Goal: Task Accomplishment & Management: Complete application form

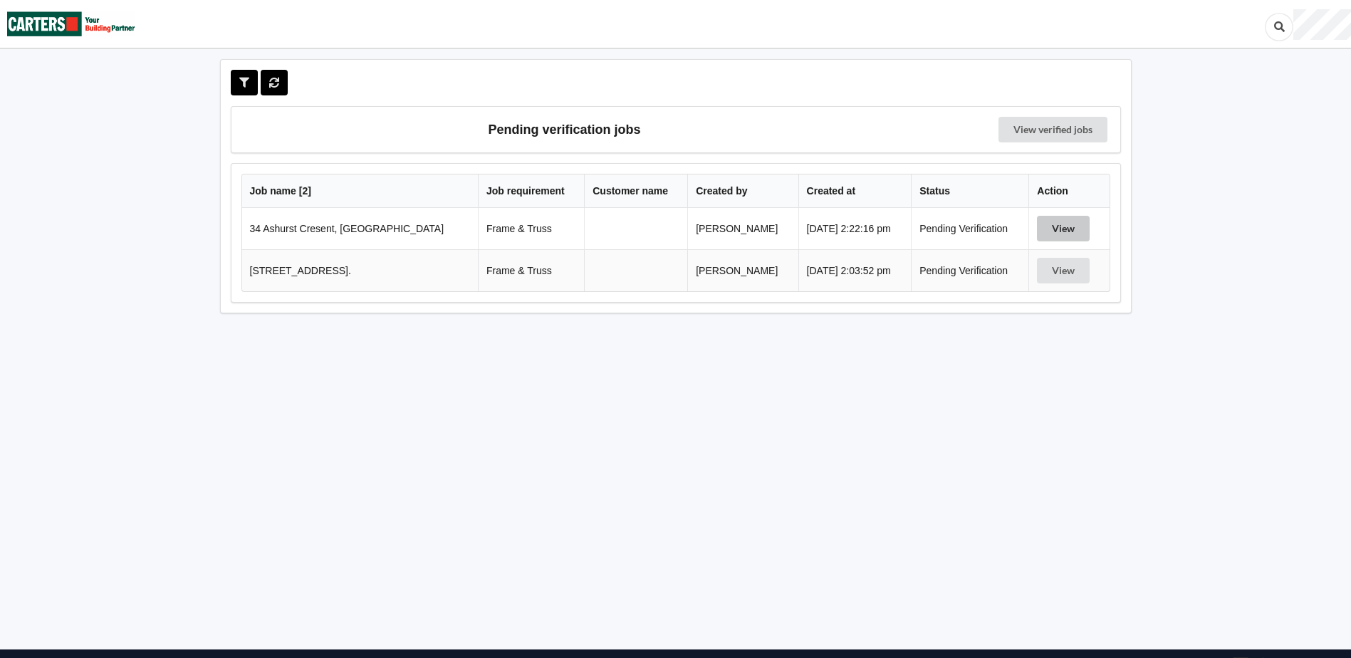
click at [1064, 229] on button "View" at bounding box center [1063, 229] width 53 height 26
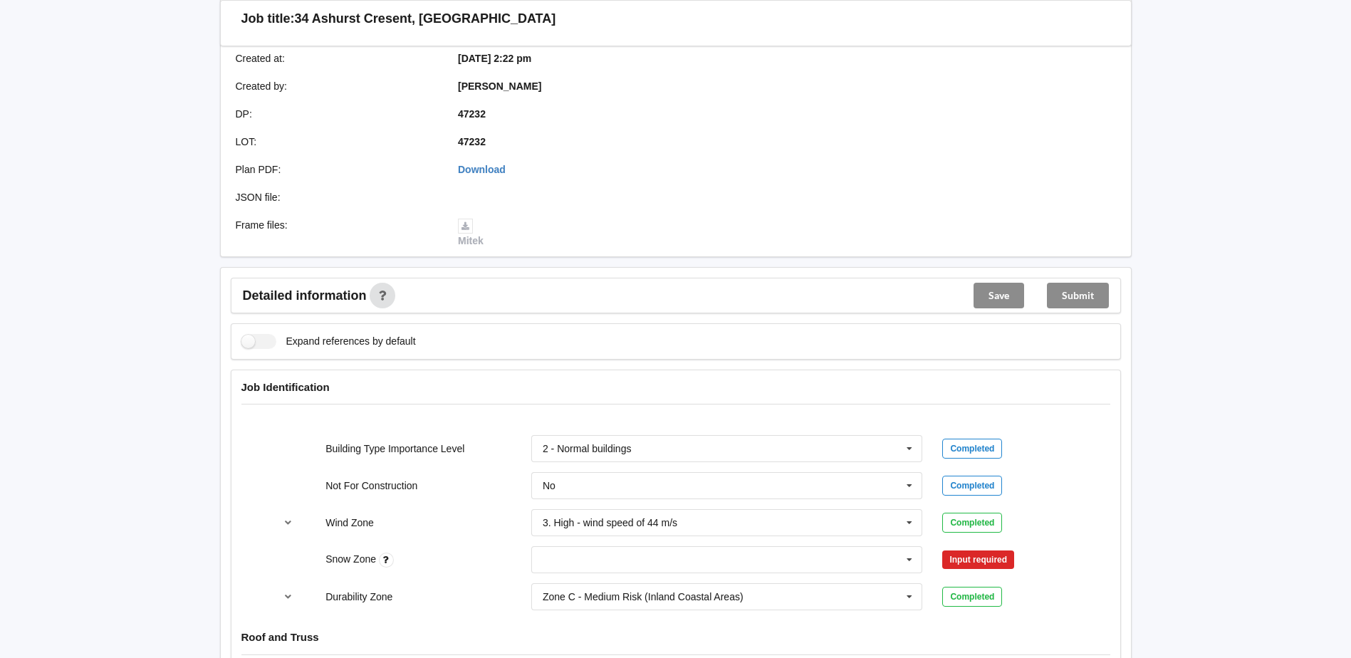
scroll to position [570, 0]
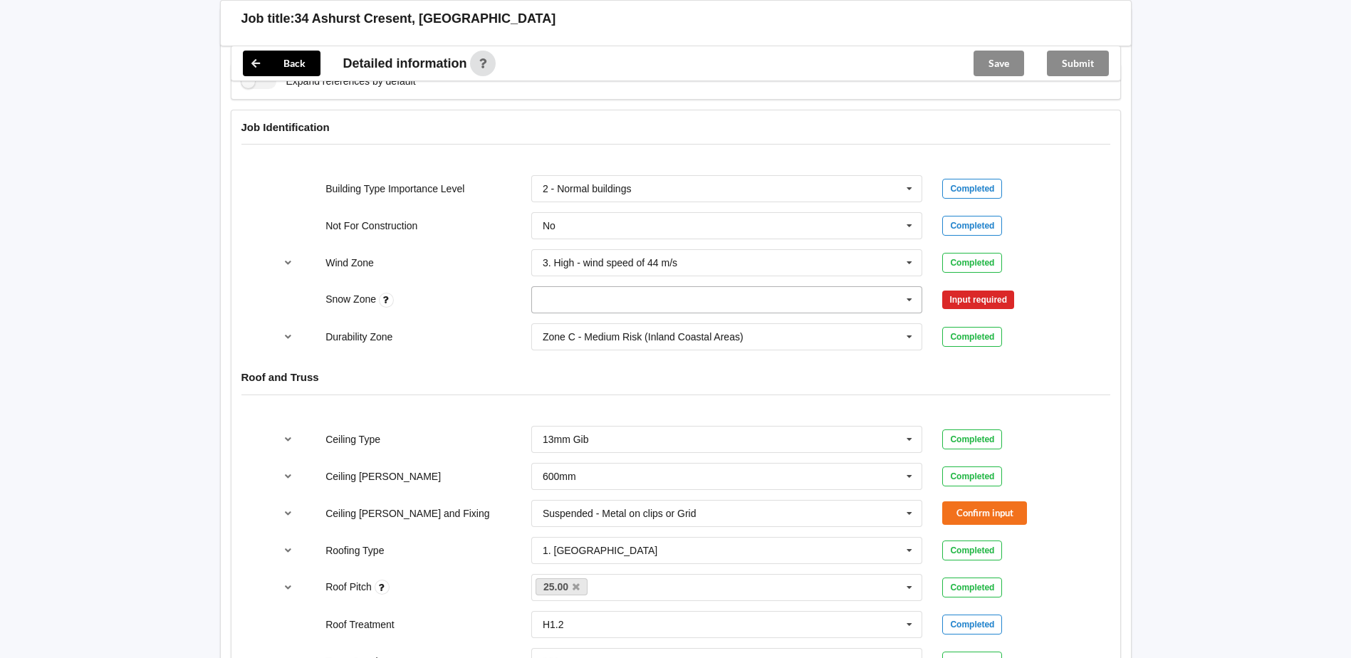
click at [619, 306] on input "text" at bounding box center [728, 300] width 390 height 26
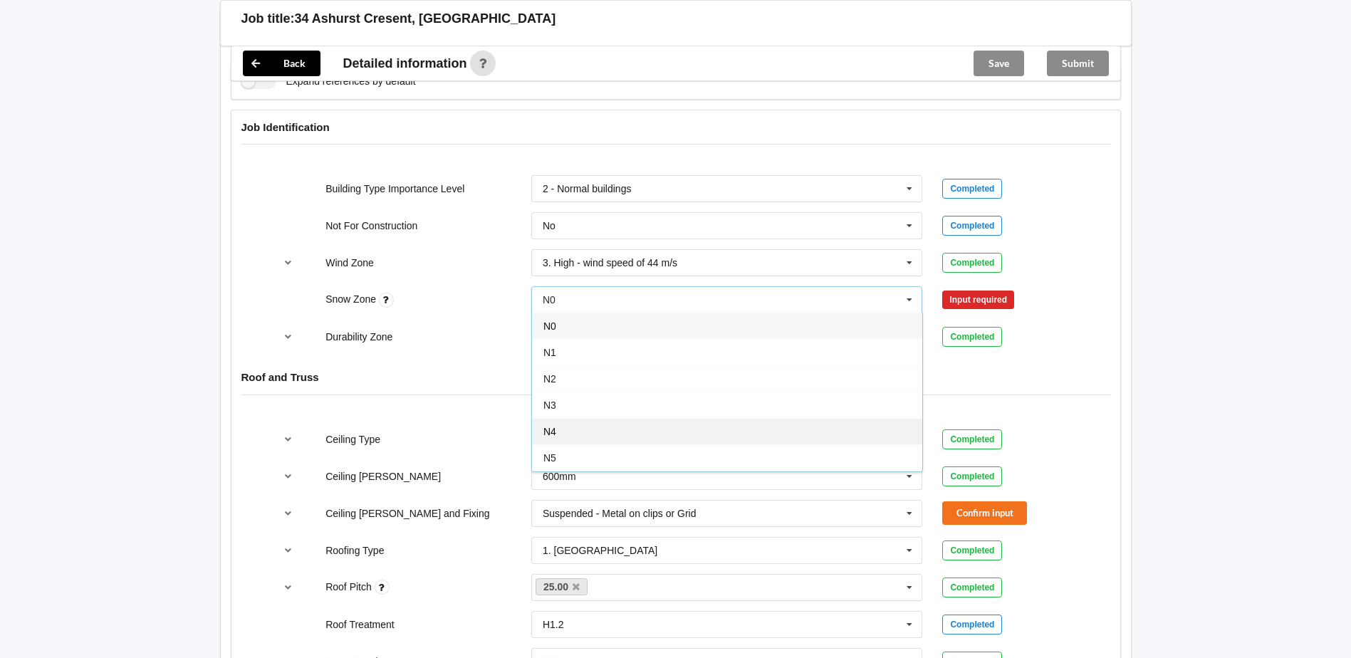
click at [575, 436] on div "N4" at bounding box center [727, 431] width 390 height 26
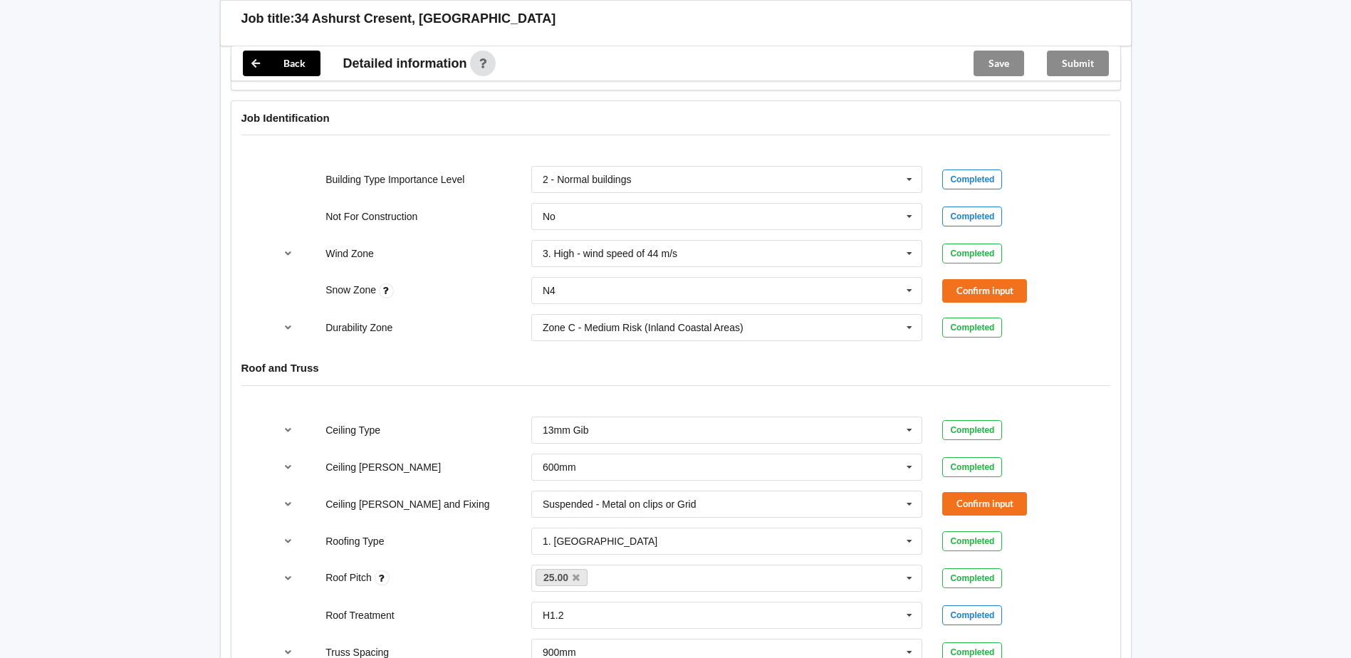
scroll to position [712, 0]
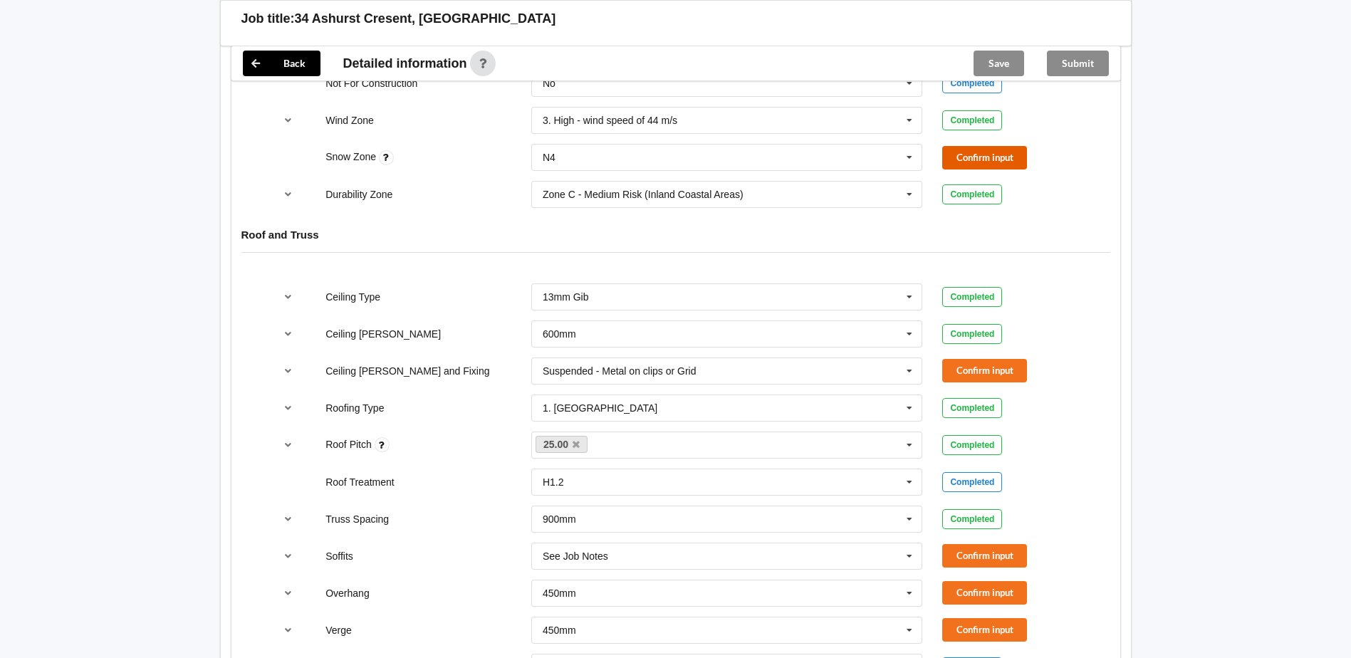
click at [985, 167] on button "Confirm input" at bounding box center [984, 157] width 85 height 23
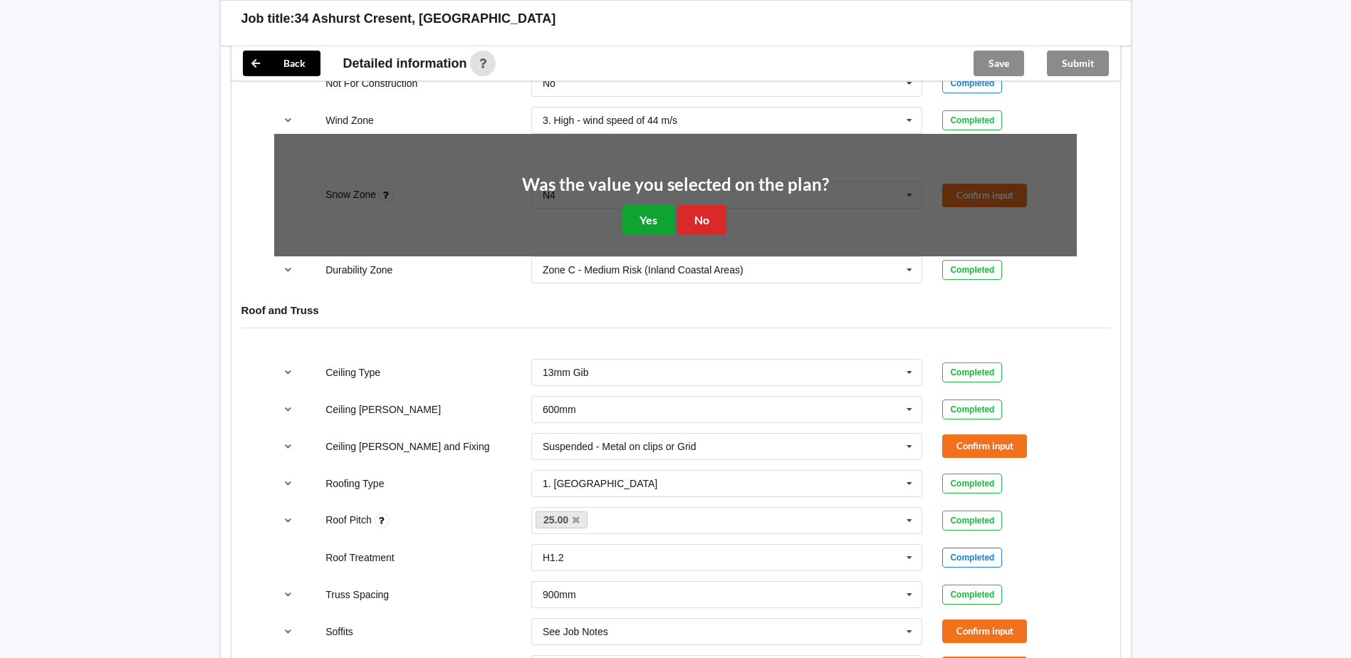
click at [651, 211] on button "Yes" at bounding box center [648, 219] width 52 height 29
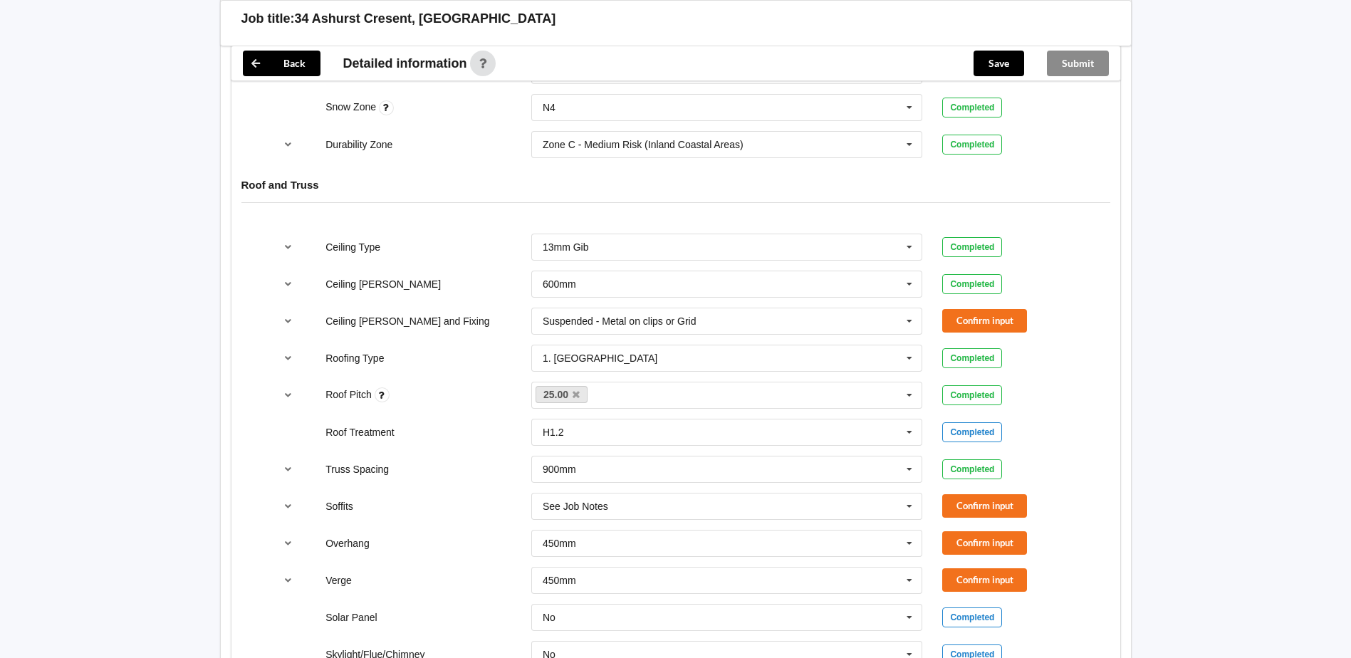
scroll to position [783, 0]
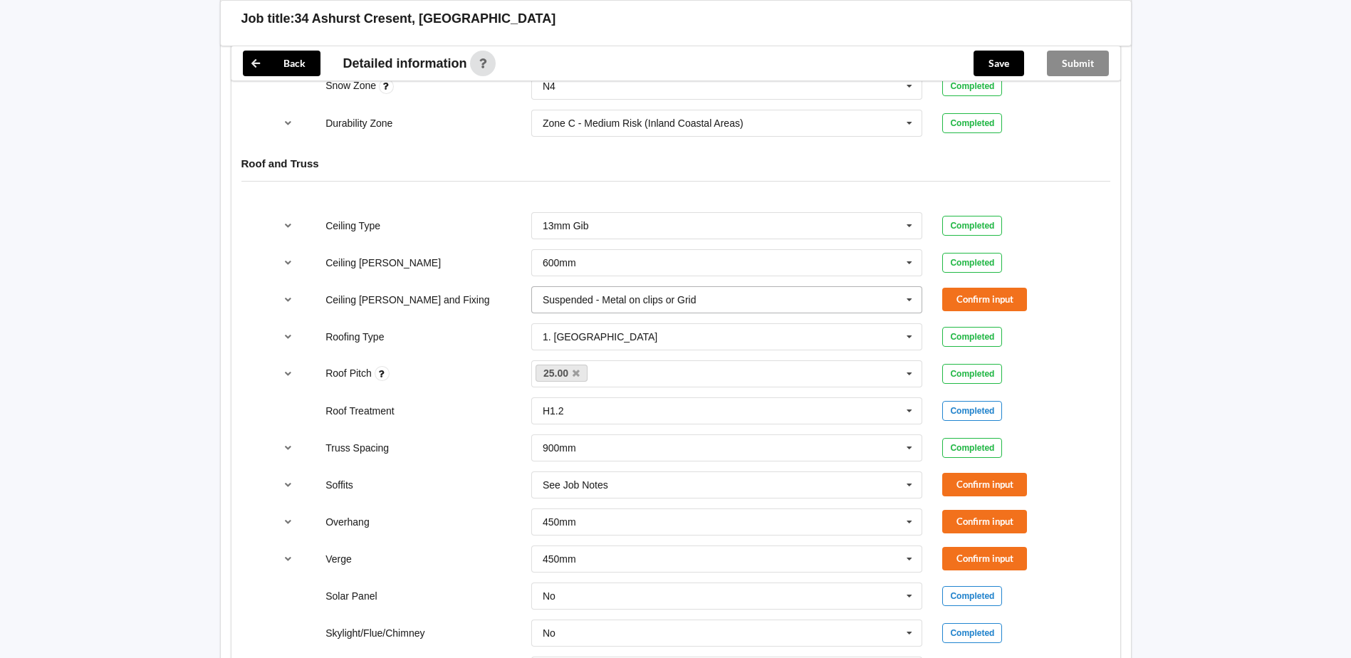
click at [868, 305] on input "text" at bounding box center [728, 300] width 390 height 26
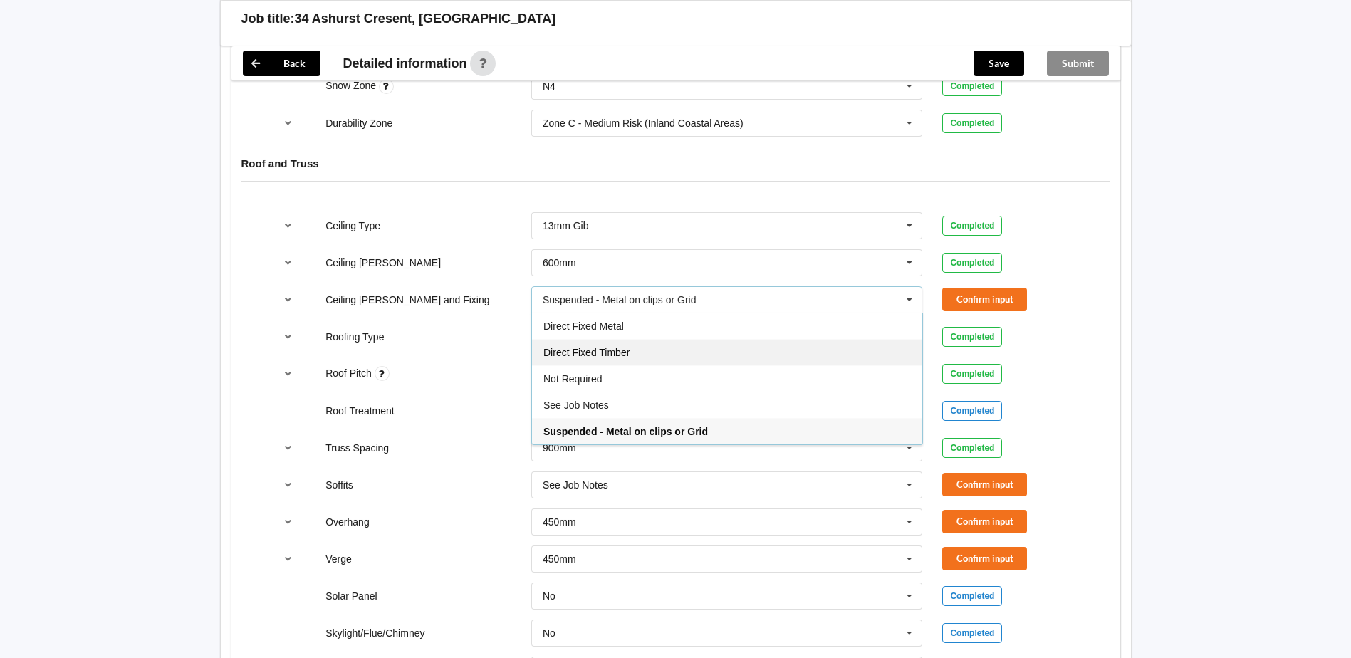
click at [723, 348] on div "Direct Fixed Timber" at bounding box center [727, 352] width 390 height 26
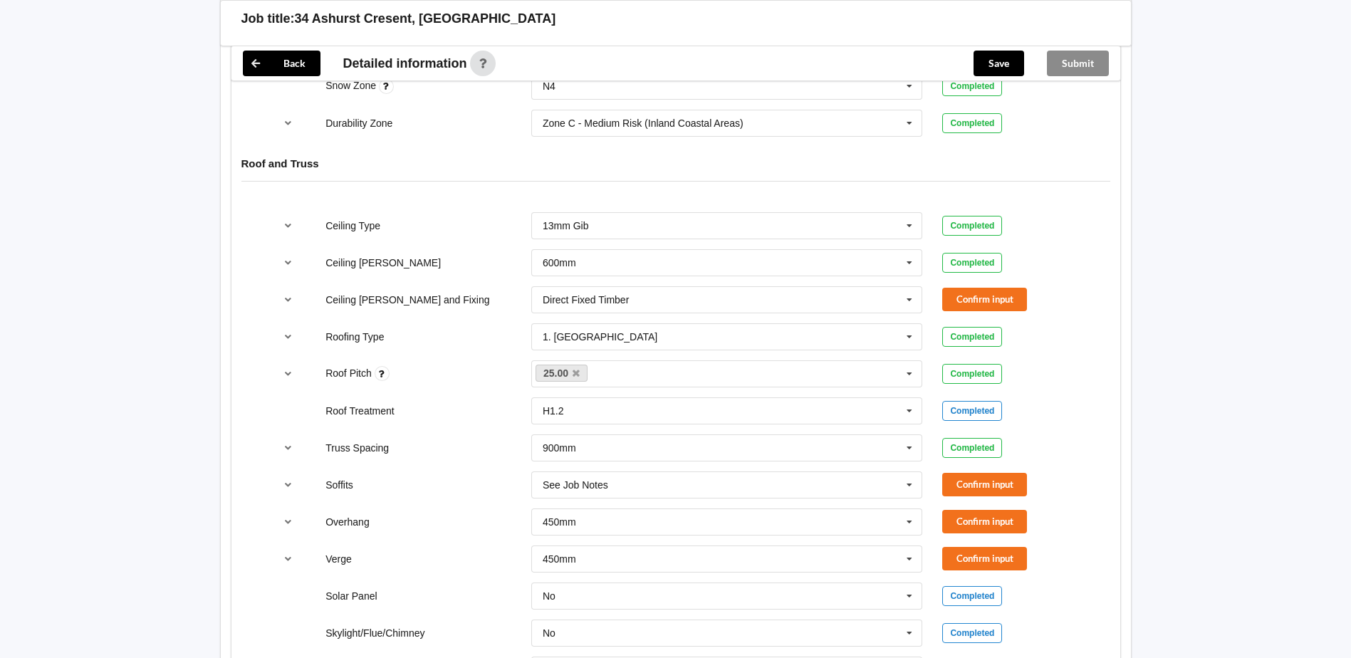
click at [1008, 313] on div "Roofing Type 1. Longrun 1. Longrun 2. Metal Tiles 3. Concrete tiles Clay tiles …" at bounding box center [675, 336] width 822 height 47
click at [1008, 303] on button "Confirm input" at bounding box center [984, 299] width 85 height 23
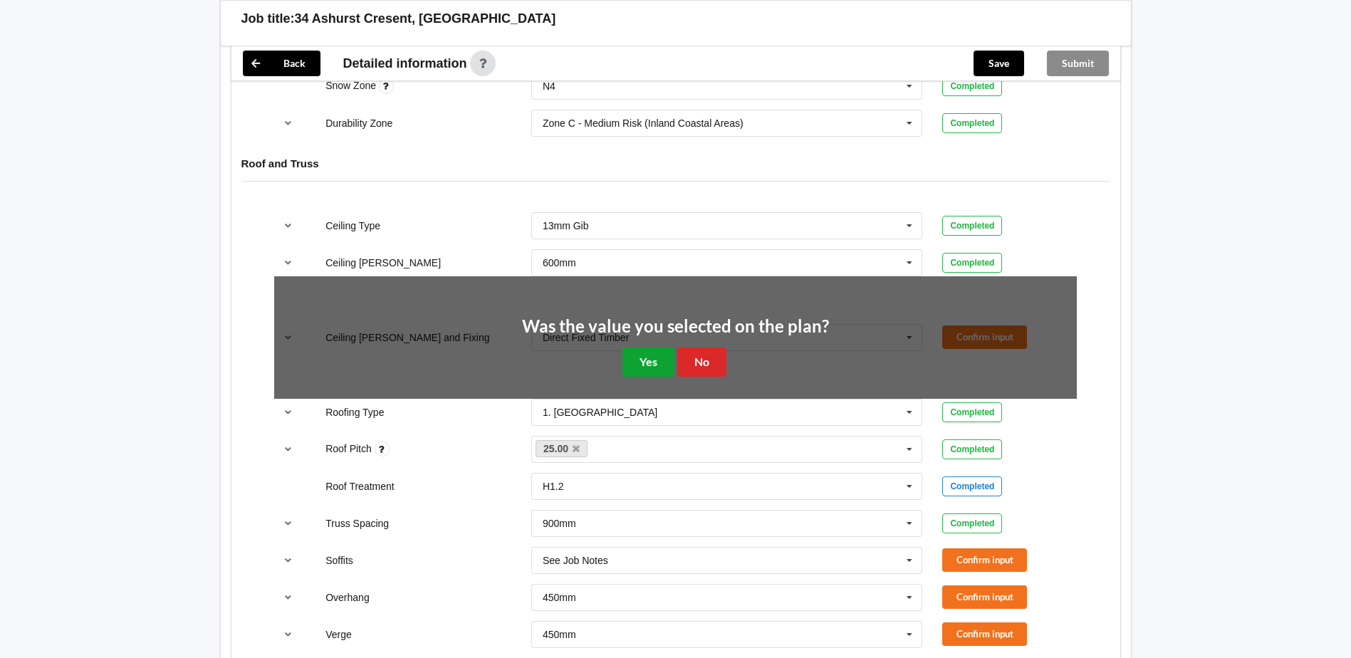
click at [631, 360] on button "Yes" at bounding box center [648, 361] width 52 height 29
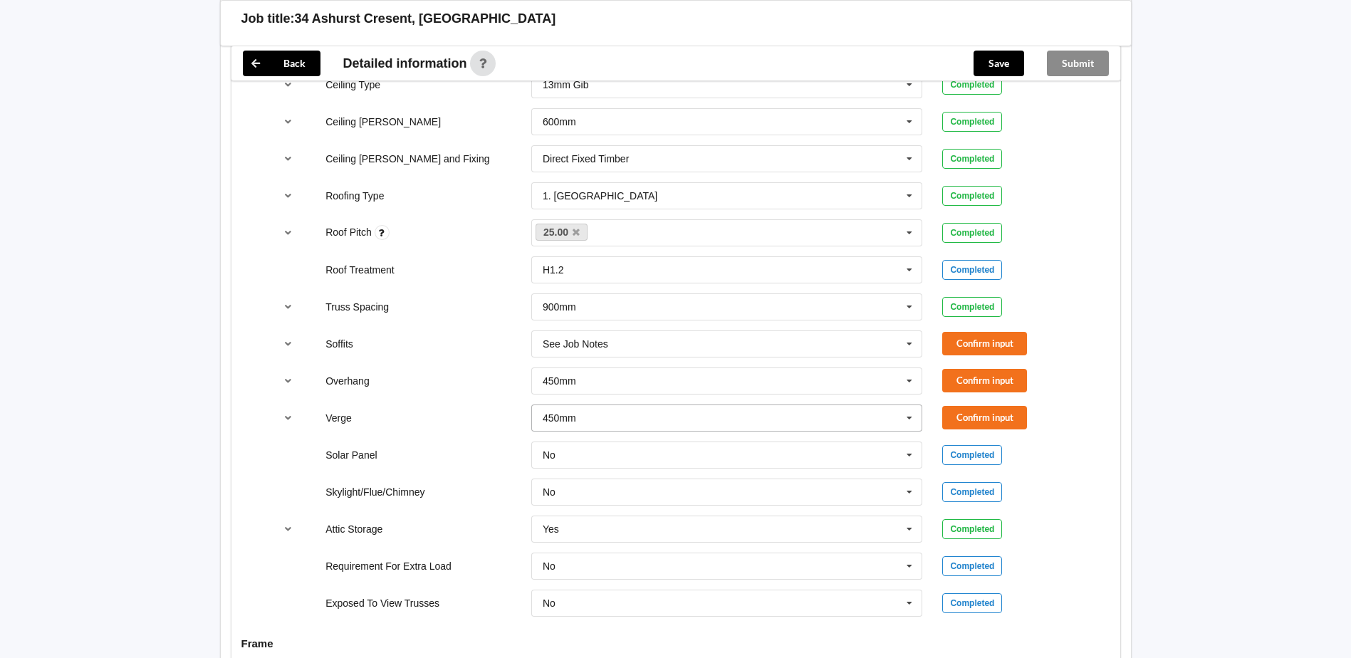
scroll to position [926, 0]
click at [998, 347] on button "Confirm input" at bounding box center [984, 341] width 85 height 23
click at [776, 389] on input "text" at bounding box center [728, 380] width 390 height 26
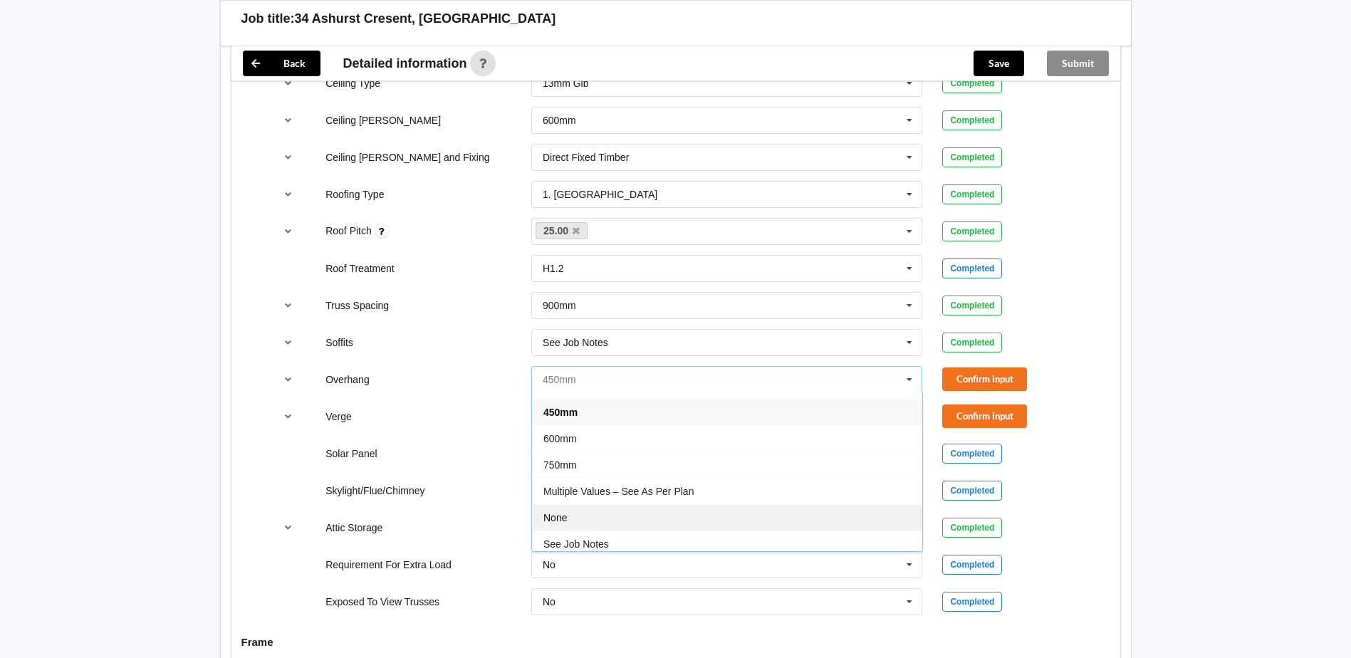
scroll to position [26, 0]
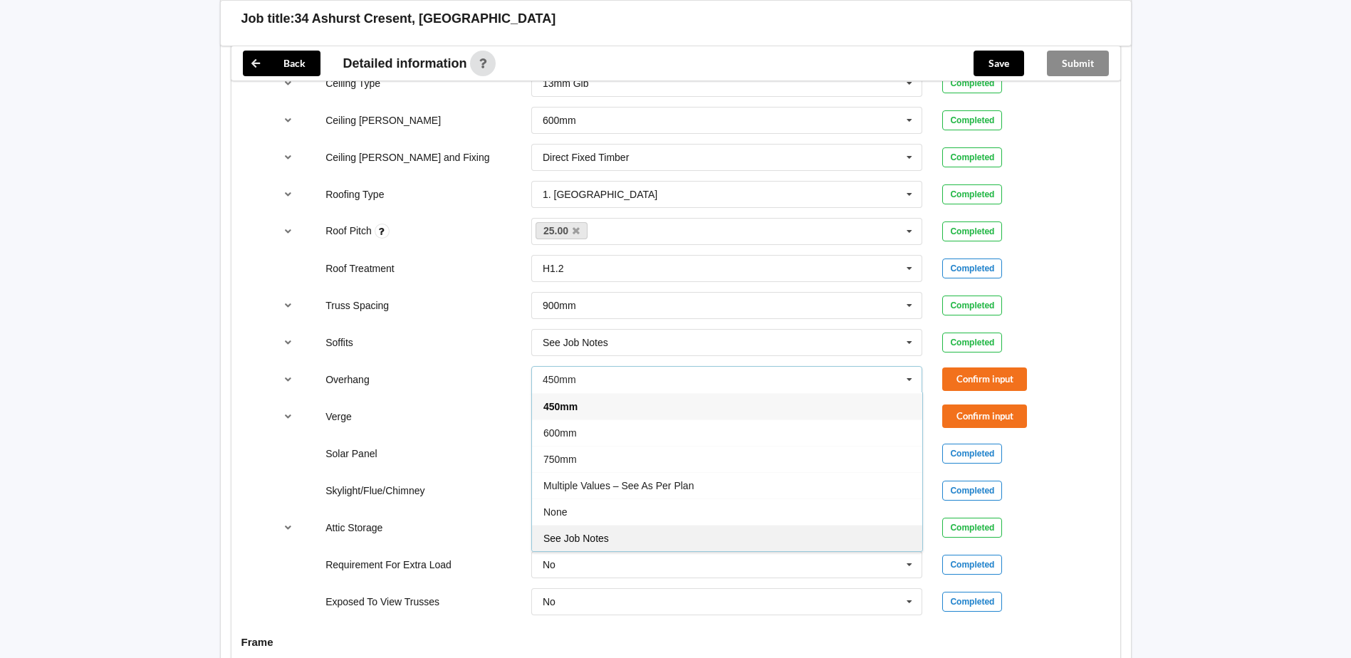
click at [598, 541] on span "See Job Notes" at bounding box center [576, 538] width 66 height 11
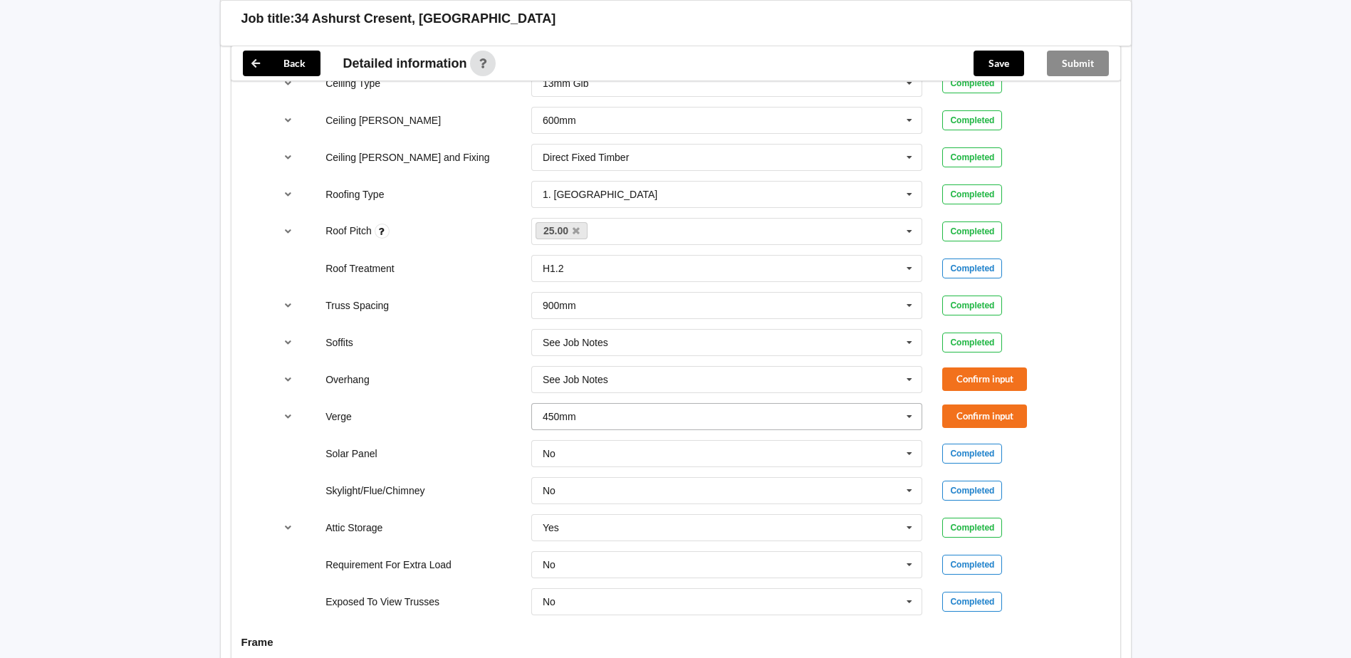
click at [632, 411] on input "text" at bounding box center [728, 417] width 390 height 26
click at [625, 580] on div "See Job Notes" at bounding box center [727, 575] width 390 height 26
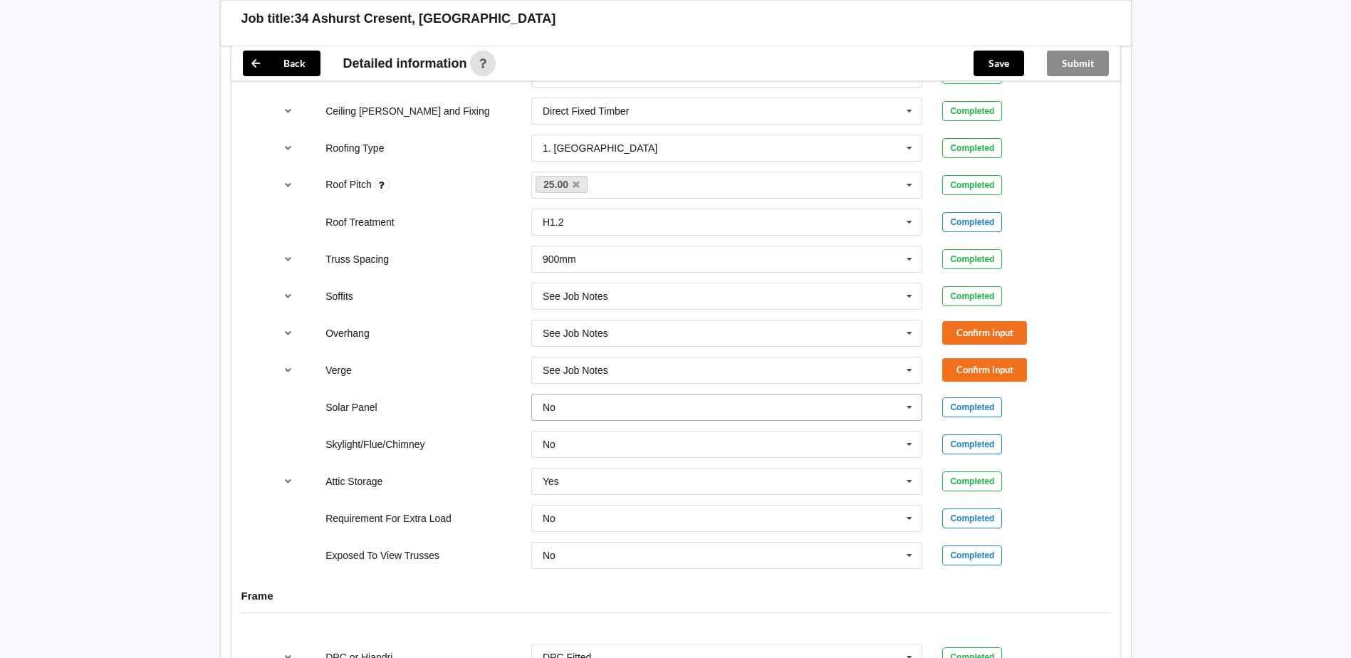
scroll to position [997, 0]
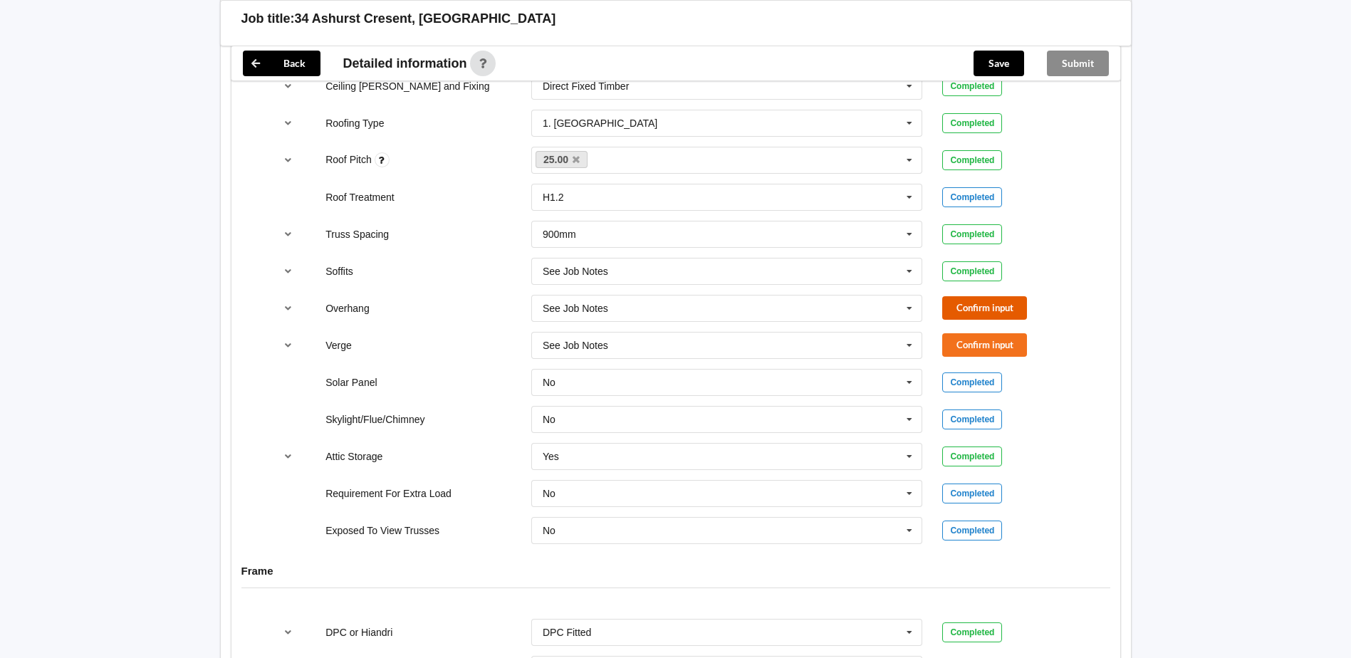
click at [975, 315] on button "Confirm input" at bounding box center [984, 307] width 85 height 23
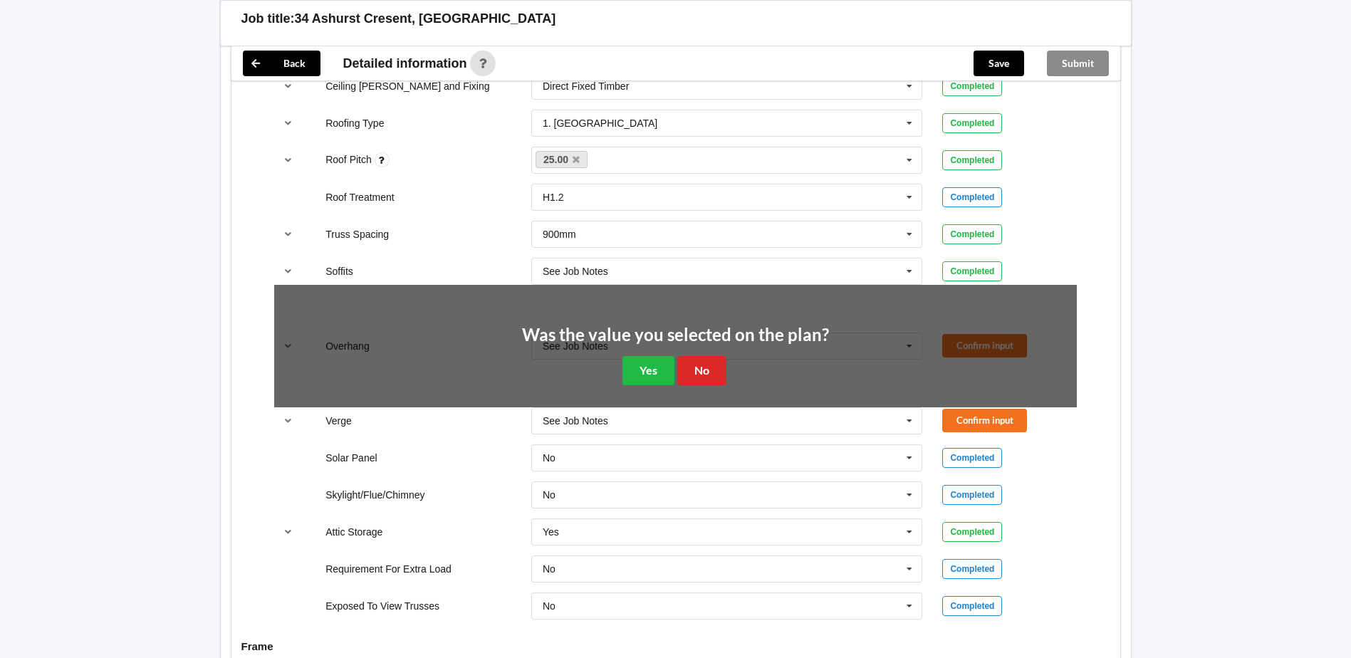
click at [621, 375] on div "Was the value you selected on the plan? Yes No" at bounding box center [675, 355] width 307 height 59
click at [636, 372] on button "Yes" at bounding box center [648, 370] width 52 height 29
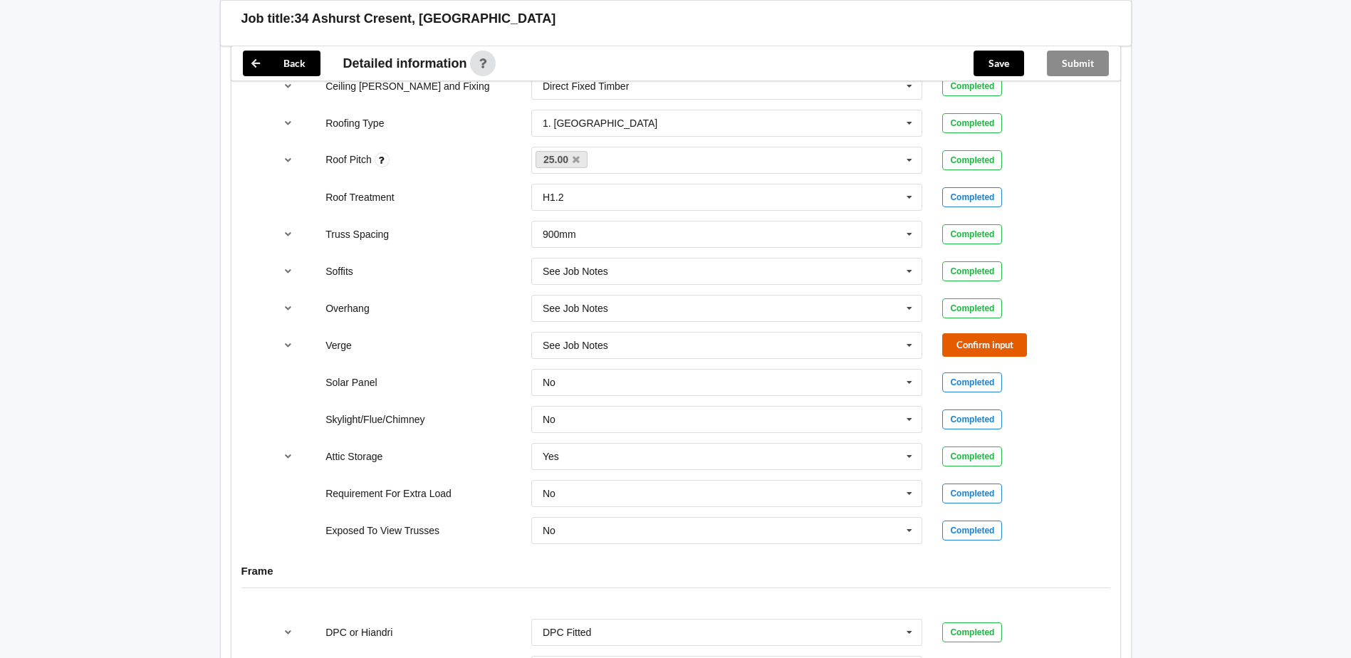
click at [952, 337] on button "Confirm input" at bounding box center [984, 344] width 85 height 23
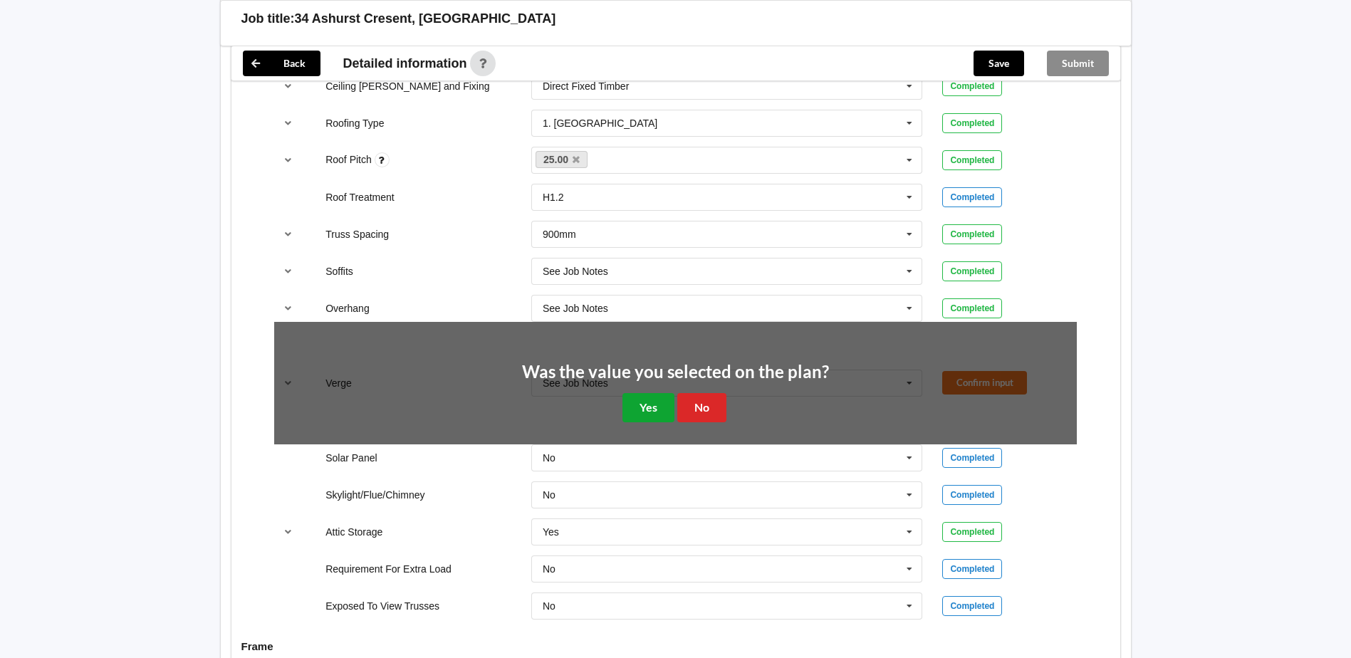
click at [655, 402] on button "Yes" at bounding box center [648, 407] width 52 height 29
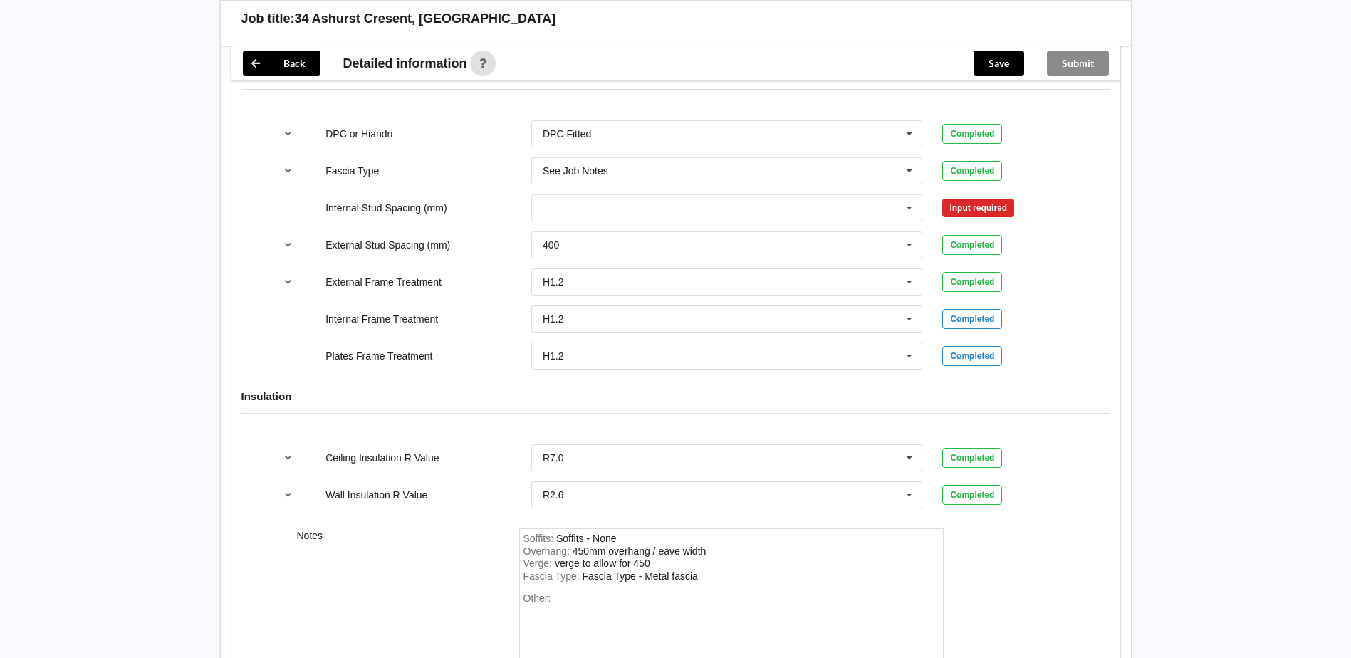
scroll to position [1424, 0]
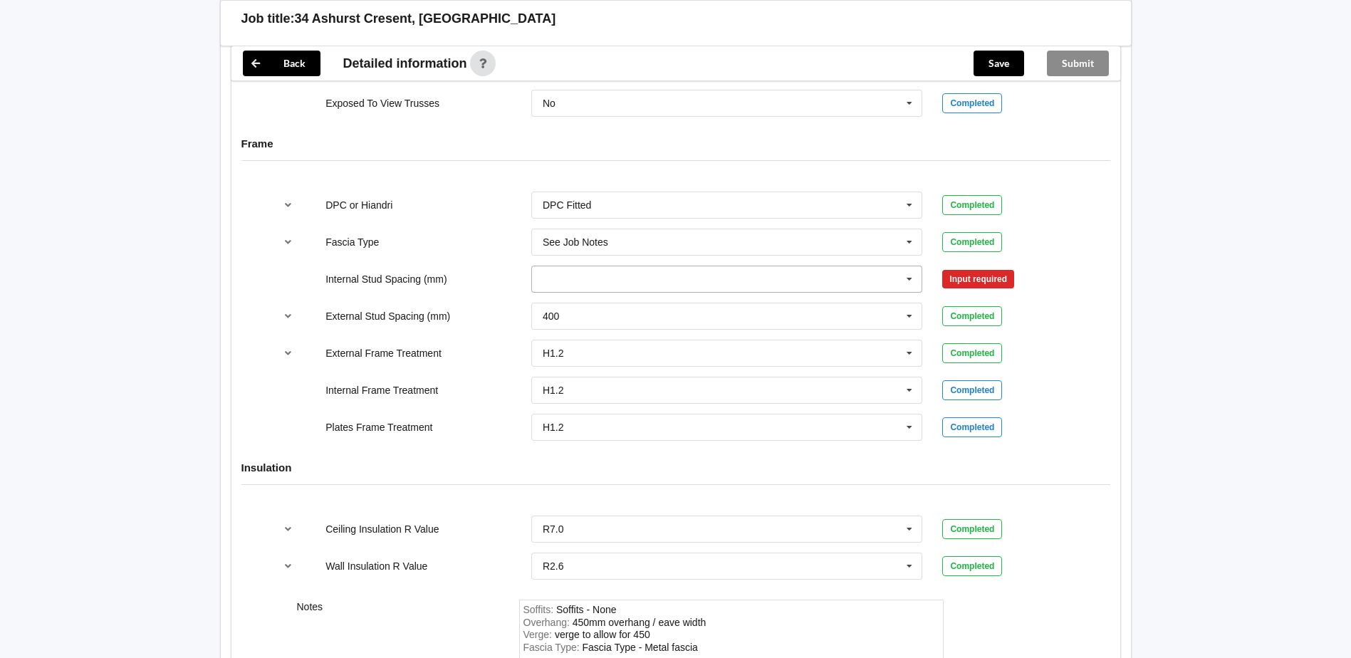
click at [679, 285] on input "text" at bounding box center [728, 279] width 390 height 26
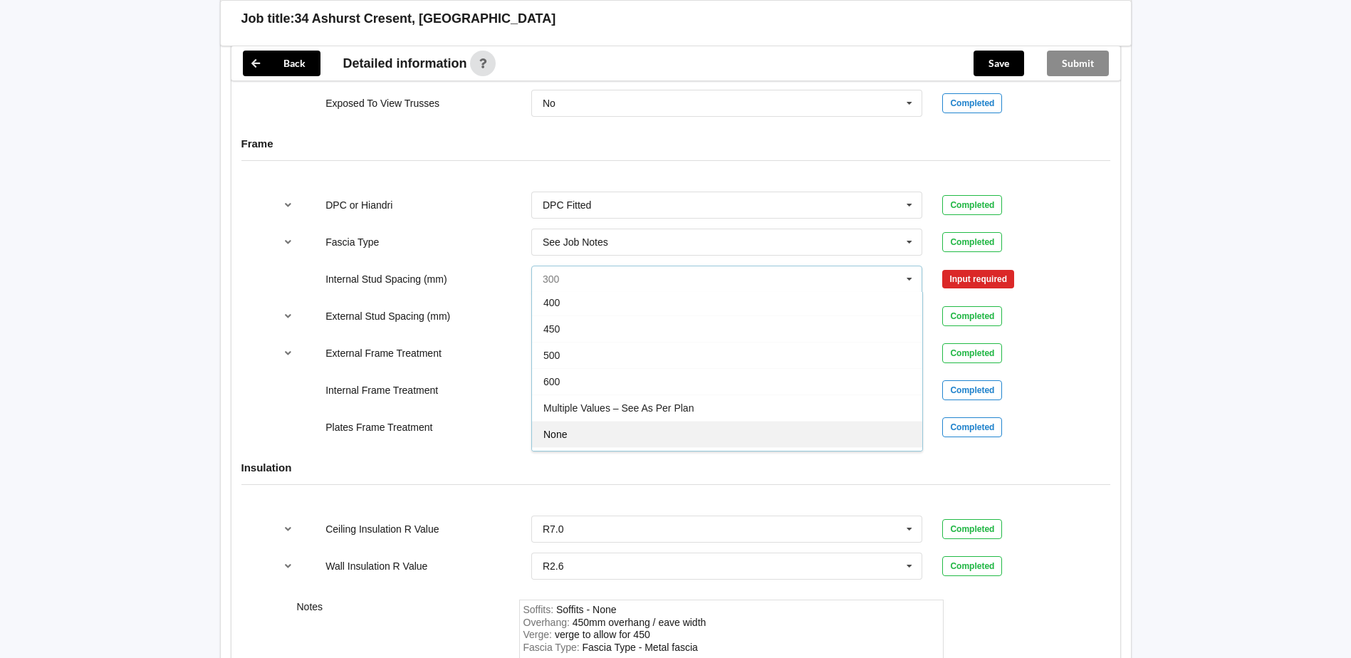
scroll to position [52, 0]
click at [644, 432] on div "See Job Notes" at bounding box center [727, 437] width 390 height 26
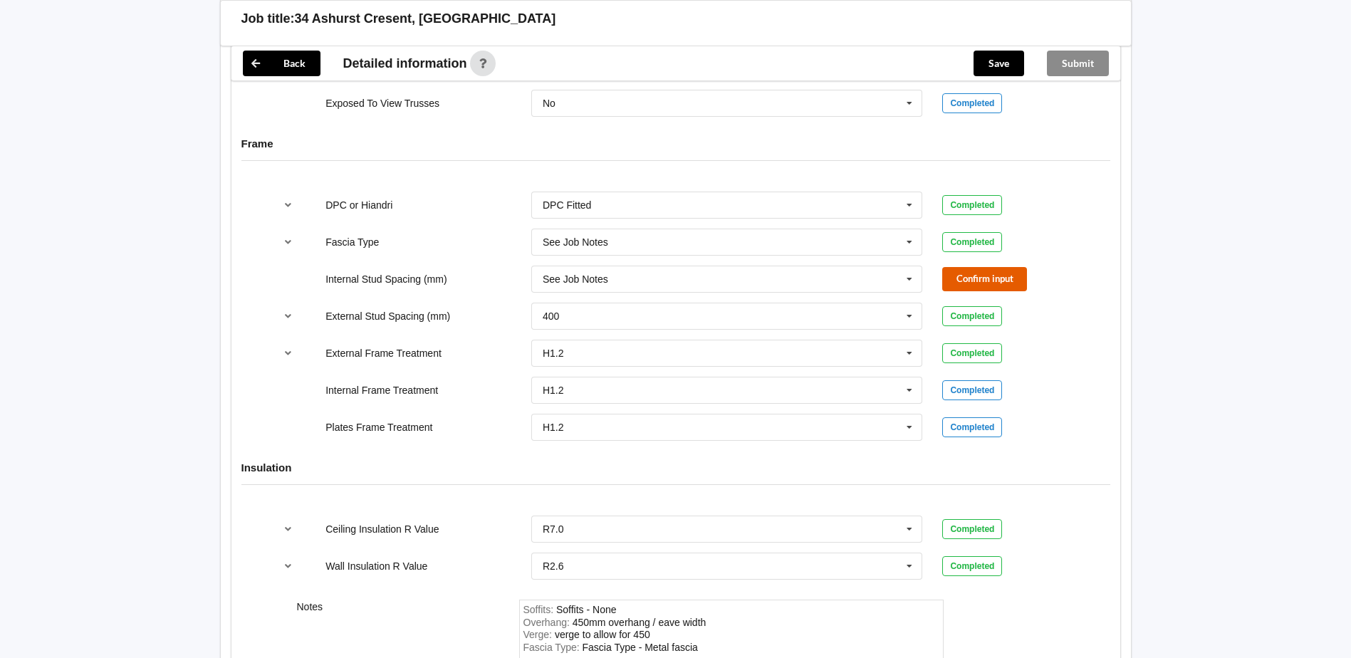
click at [952, 281] on button "Confirm input" at bounding box center [984, 278] width 85 height 23
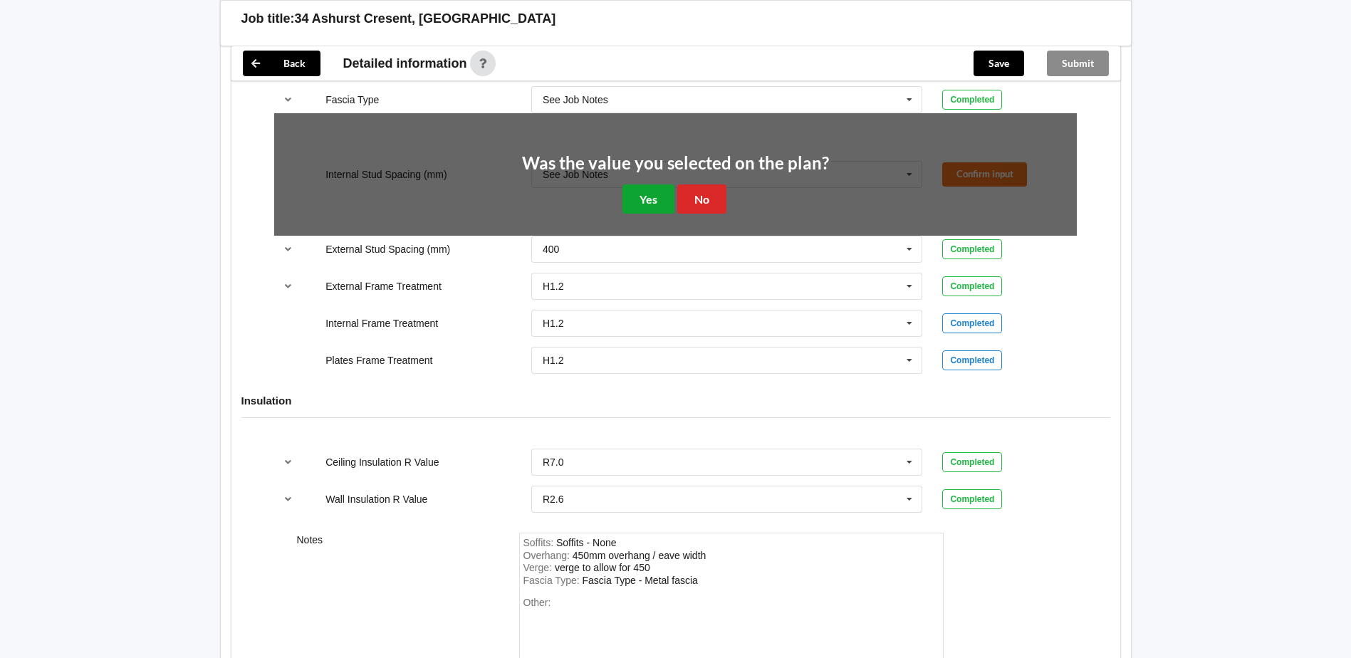
click at [655, 200] on button "Yes" at bounding box center [648, 198] width 52 height 29
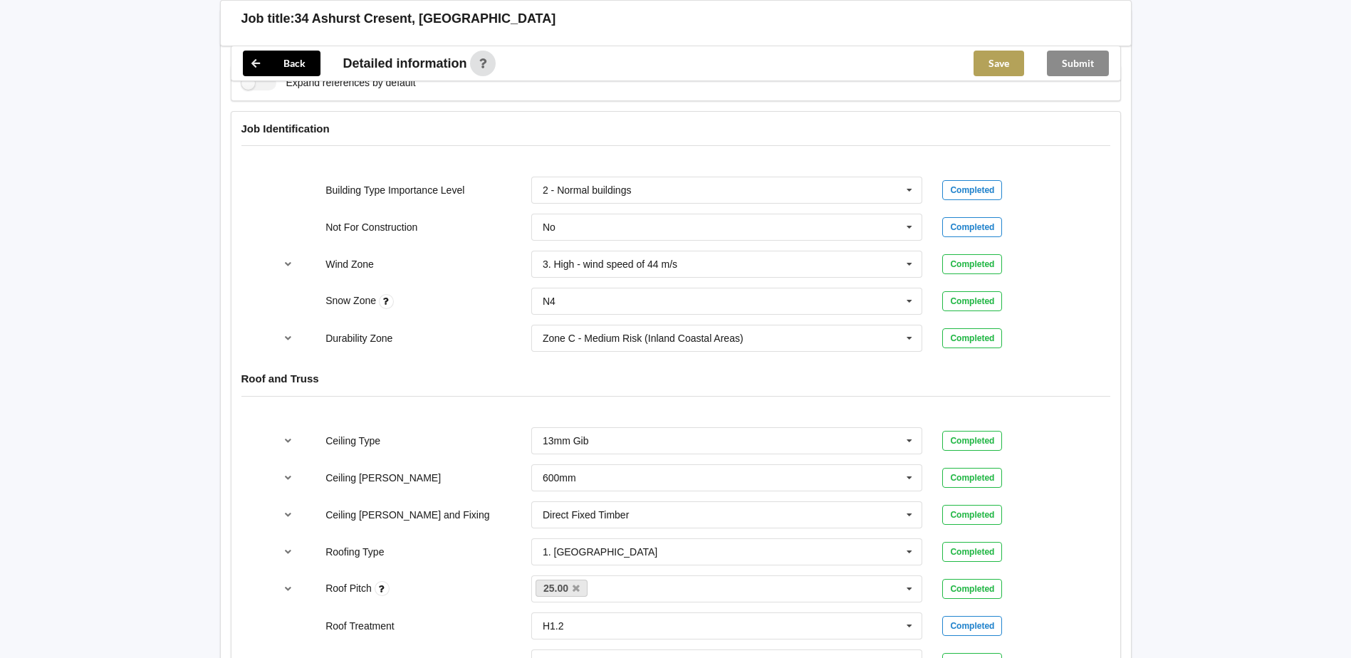
click at [987, 58] on button "Save" at bounding box center [998, 64] width 51 height 26
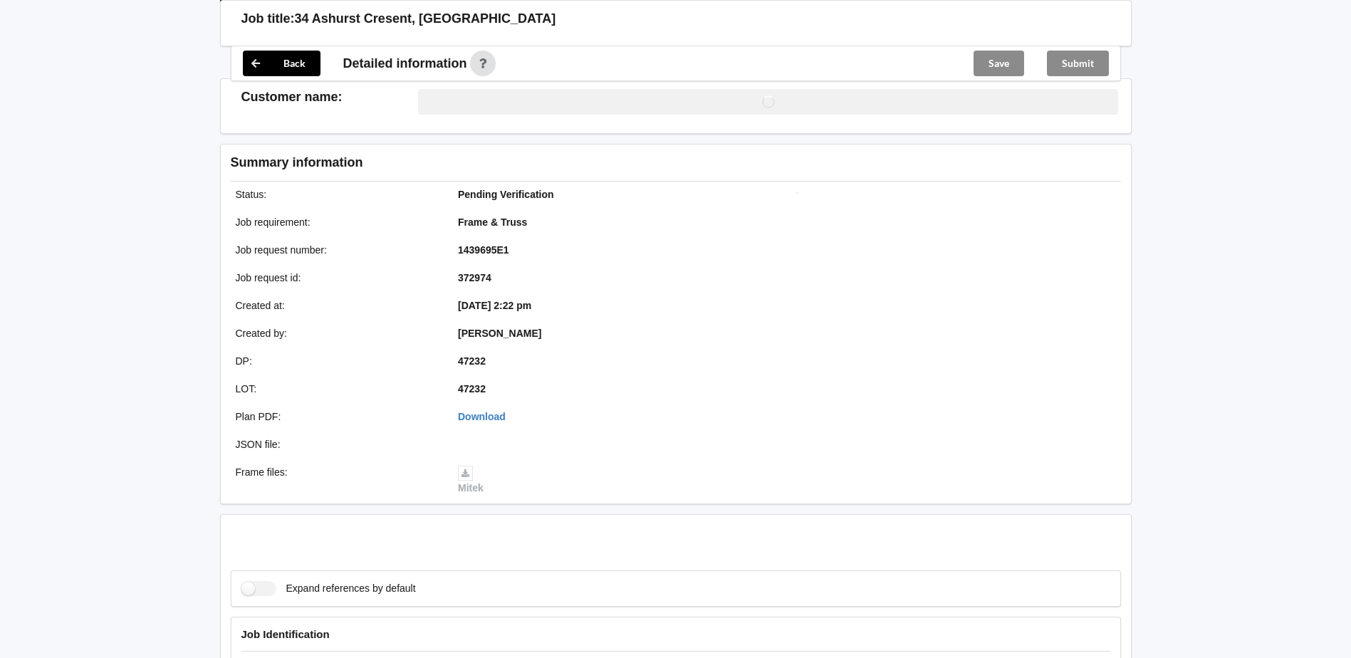
scroll to position [568, 0]
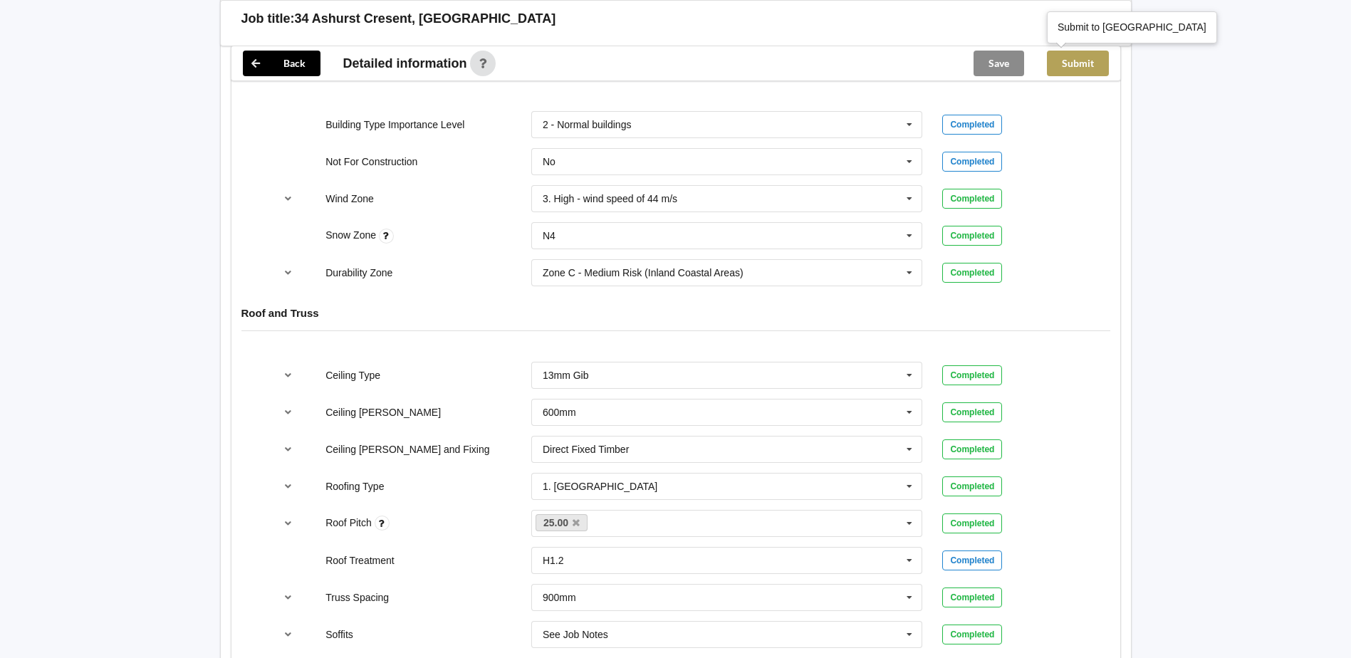
click at [1085, 66] on button "Submit" at bounding box center [1078, 64] width 62 height 26
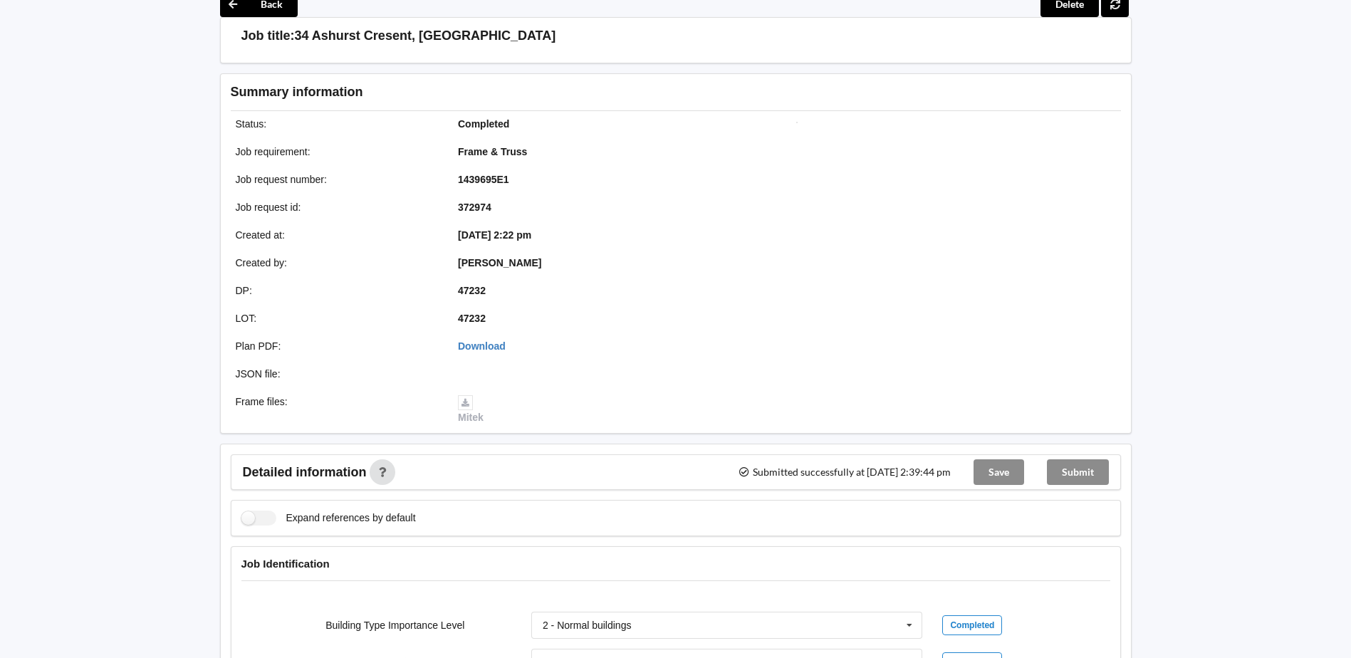
scroll to position [0, 0]
